Goal: Information Seeking & Learning: Learn about a topic

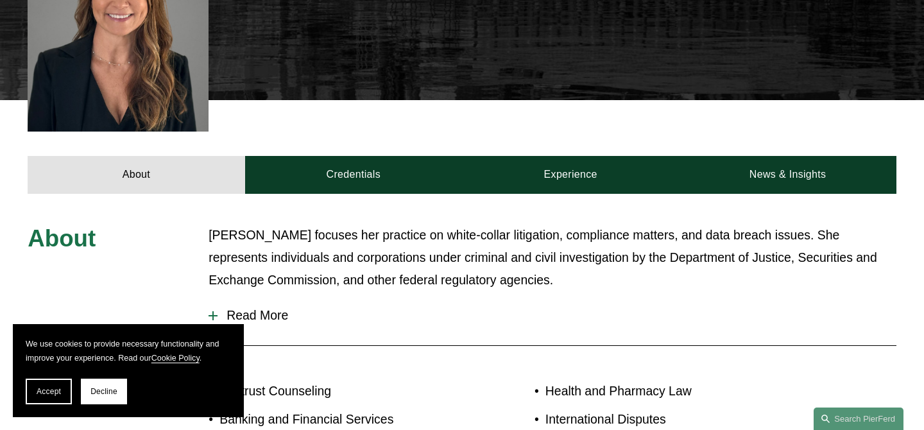
scroll to position [513, 0]
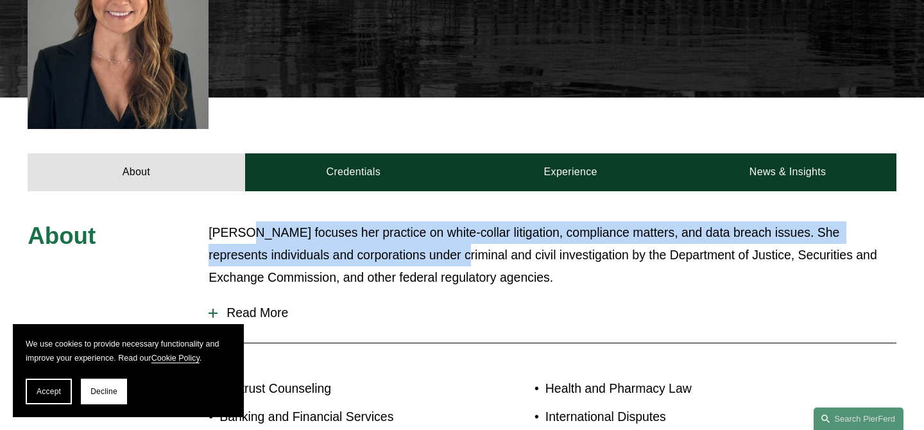
drag, startPoint x: 245, startPoint y: 176, endPoint x: 449, endPoint y: 194, distance: 204.2
click at [449, 221] on p "[PERSON_NAME] focuses her practice on white-collar litigation, compliance matte…" at bounding box center [553, 254] width 688 height 67
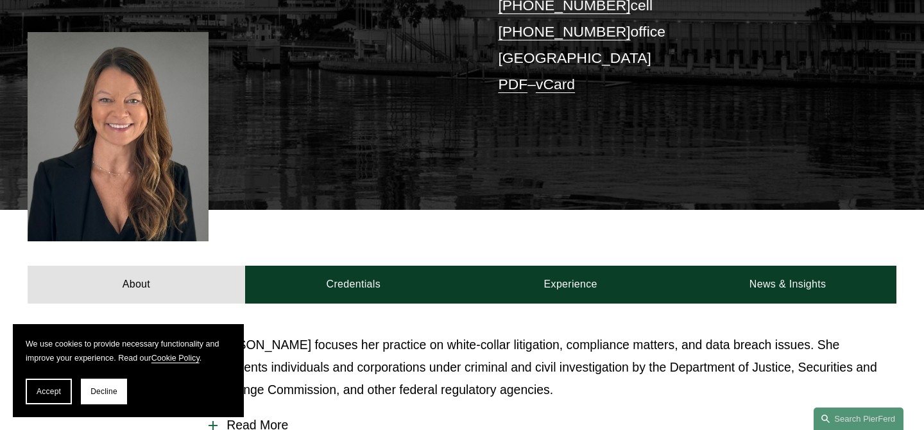
scroll to position [564, 0]
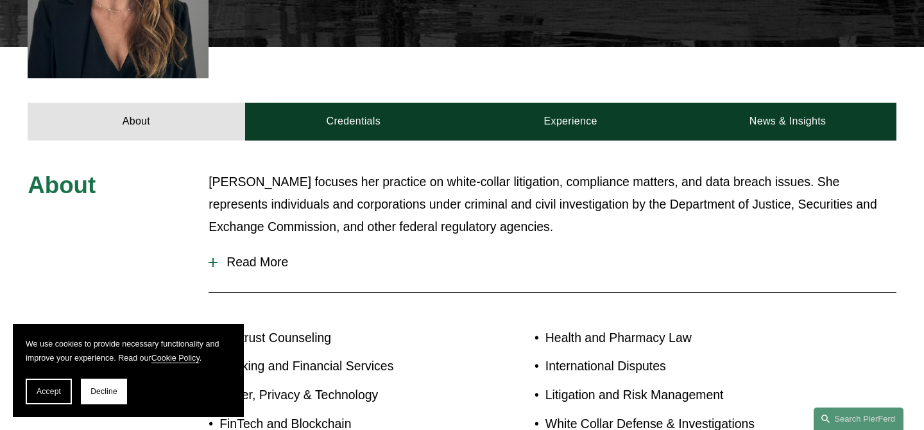
click at [224, 255] on span "Read More" at bounding box center [557, 262] width 679 height 15
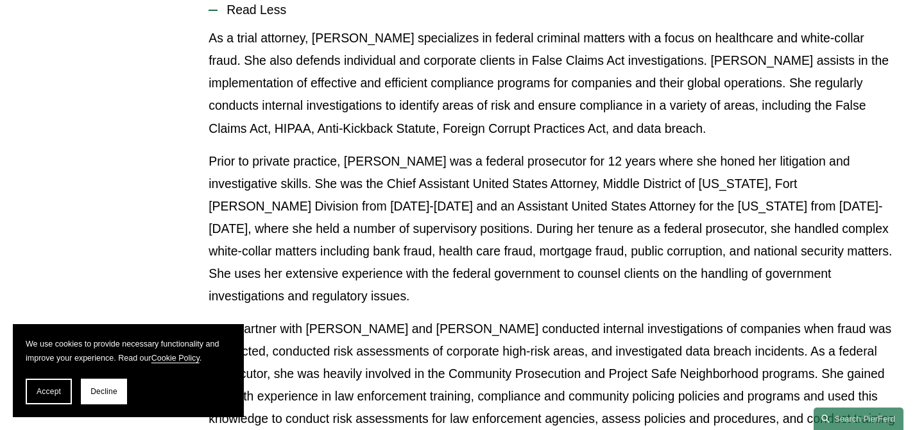
scroll to position [826, 0]
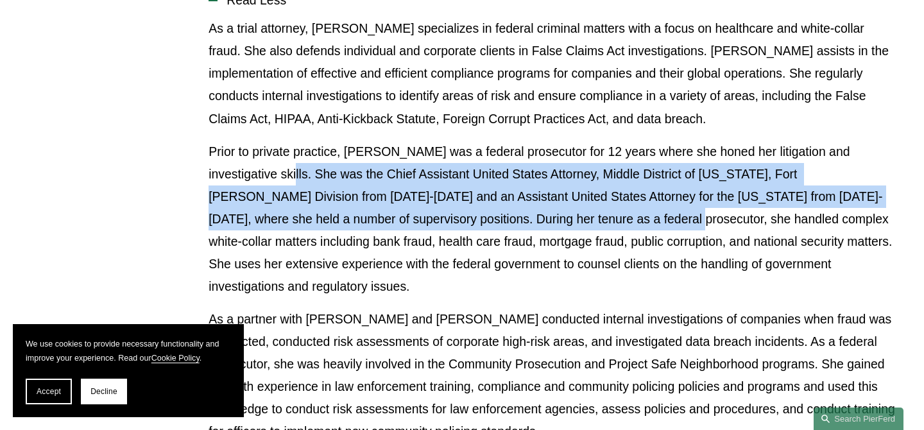
drag, startPoint x: 222, startPoint y: 108, endPoint x: 526, endPoint y: 150, distance: 307.1
click at [526, 150] on p "Prior to private practice, [PERSON_NAME] was a federal prosecutor for 12 years …" at bounding box center [553, 219] width 688 height 157
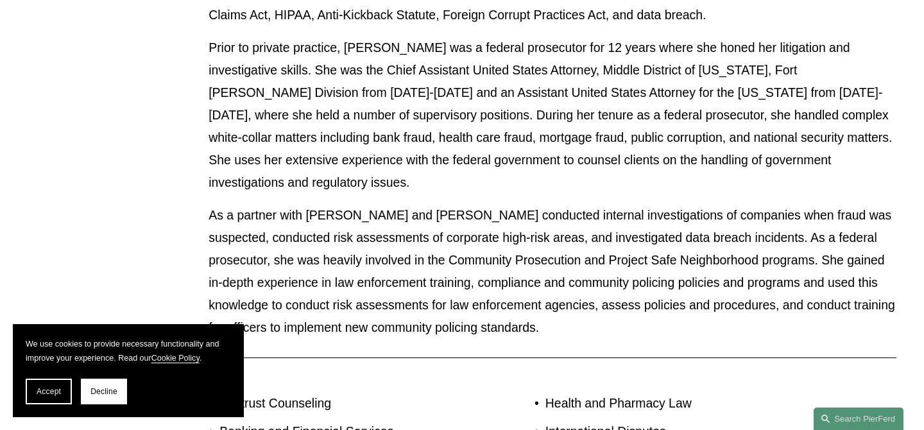
scroll to position [931, 0]
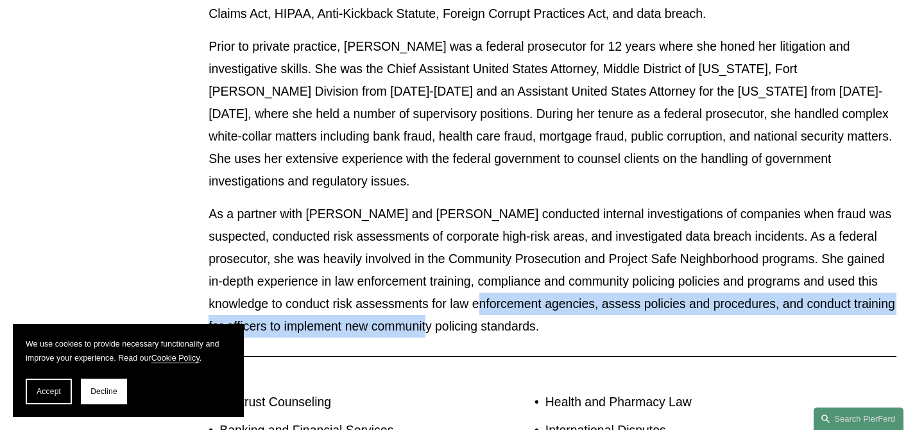
drag, startPoint x: 497, startPoint y: 243, endPoint x: 504, endPoint y: 220, distance: 24.2
click at [504, 220] on p "As a partner with [PERSON_NAME] and [PERSON_NAME] conducted internal investigat…" at bounding box center [553, 270] width 688 height 135
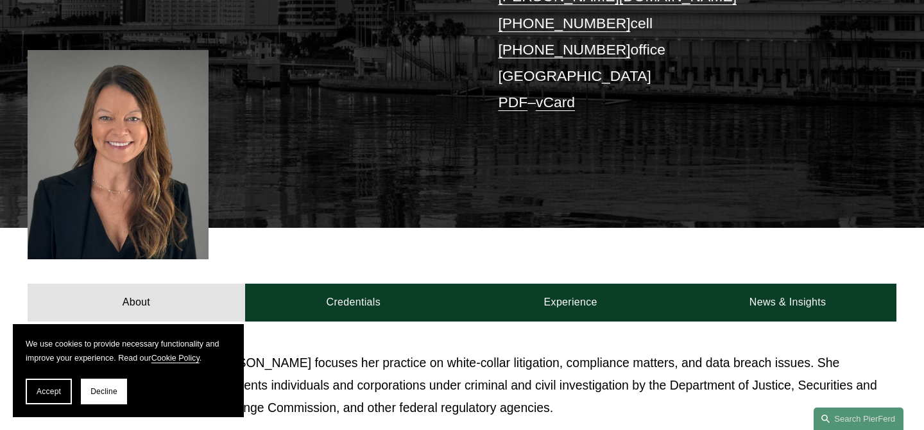
scroll to position [0, 0]
